Goal: Task Accomplishment & Management: Manage account settings

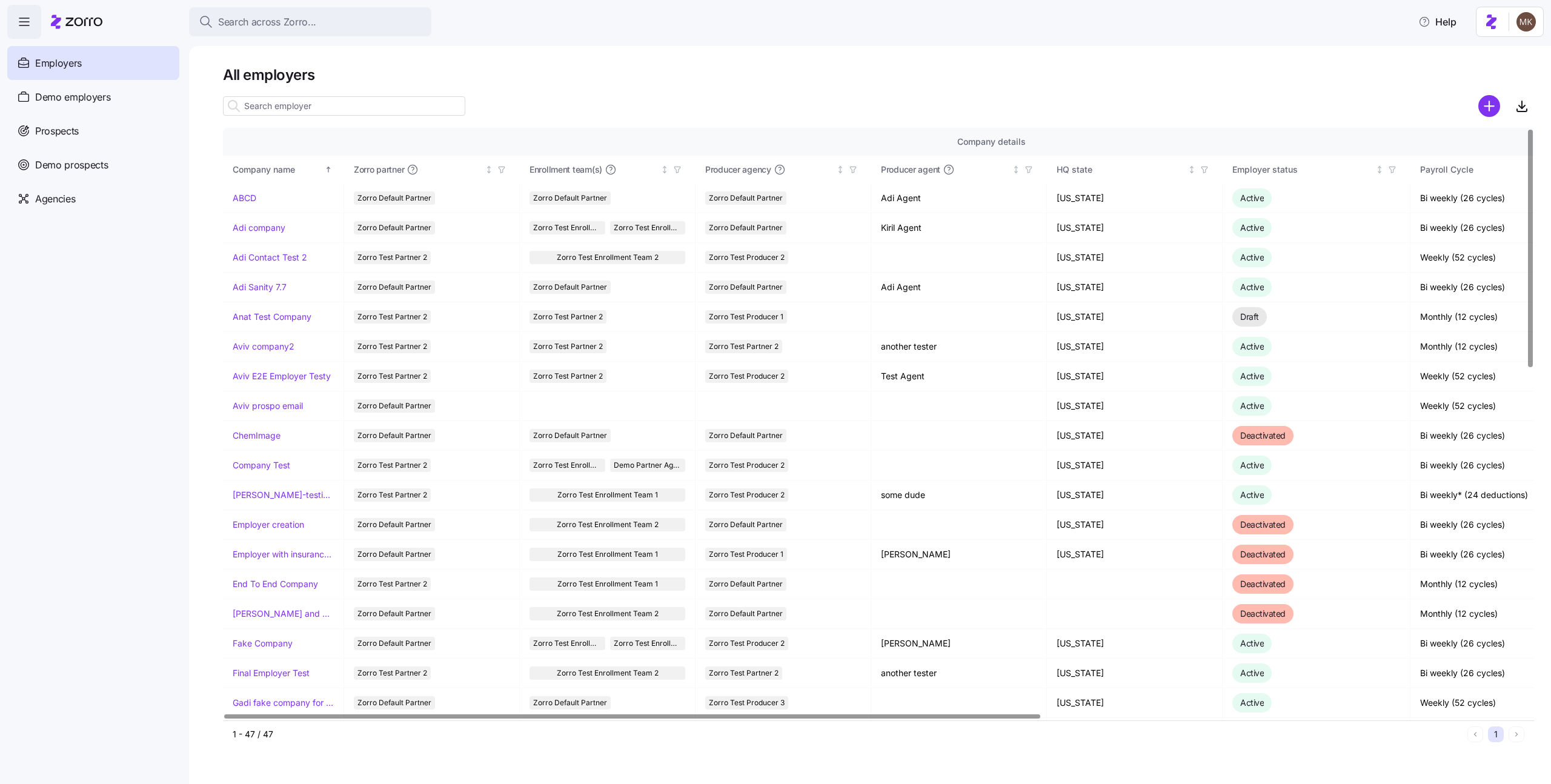
click at [1527, 23] on html "Search across Zorro... Help Employers Demo employers Prospects Demo prospects A…" at bounding box center [775, 388] width 1551 height 776
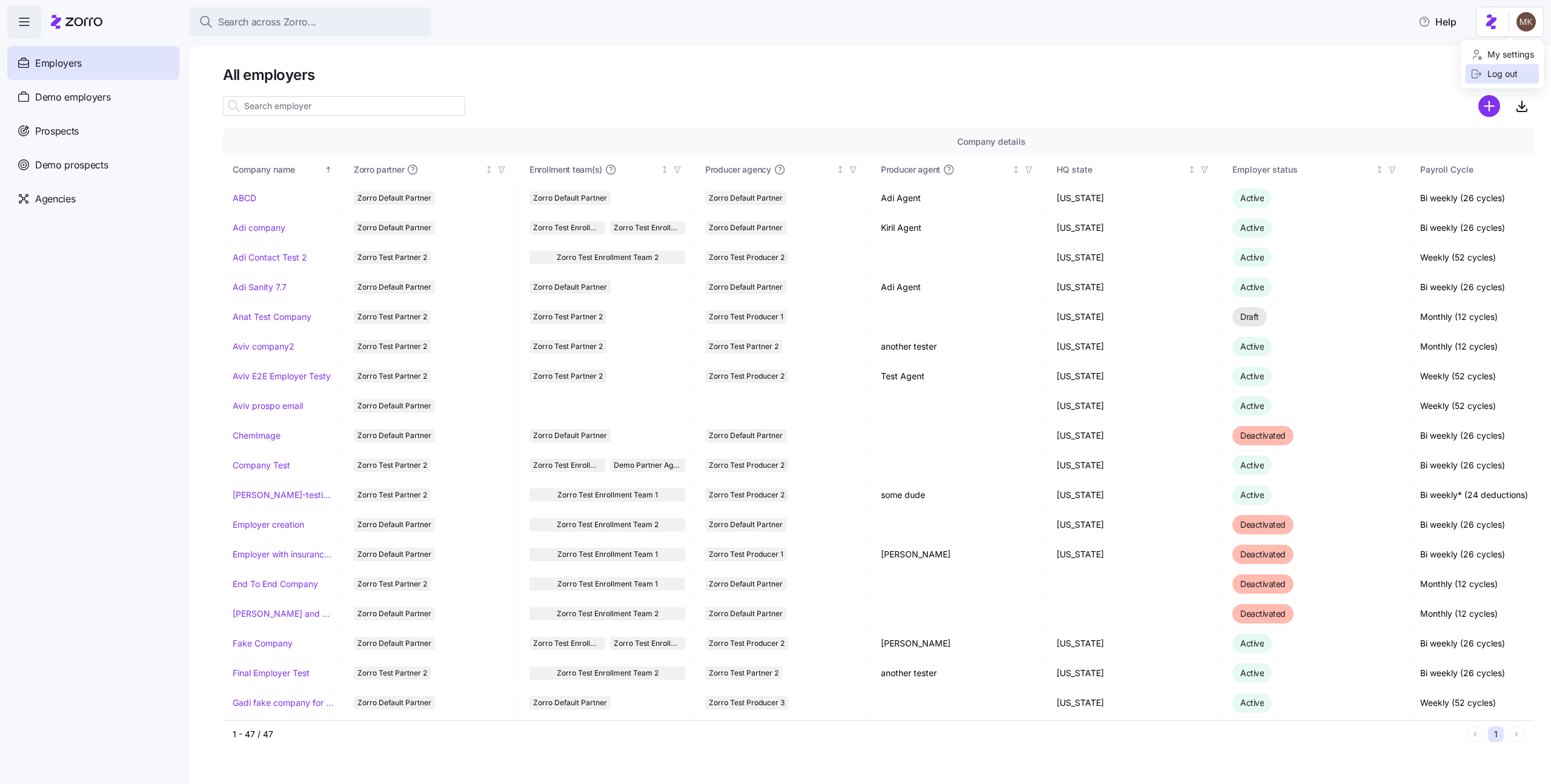
click at [1507, 69] on div "Log out" at bounding box center [1494, 73] width 47 height 13
